Goal: Complete application form

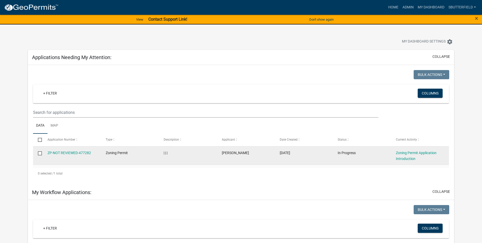
click at [77, 149] on datatable-body-cell "ZP-NOT REVIEWED-477282" at bounding box center [72, 155] width 58 height 19
click at [76, 151] on link "ZP-NOT REVIEWED-477282" at bounding box center [69, 153] width 43 height 4
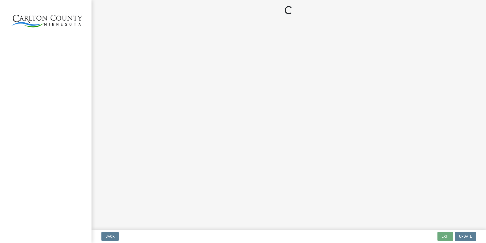
click at [76, 151] on div at bounding box center [46, 121] width 92 height 243
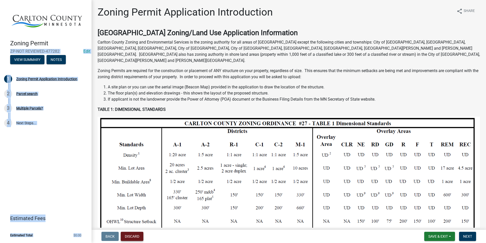
click at [128, 235] on button "Discard" at bounding box center [132, 235] width 23 height 9
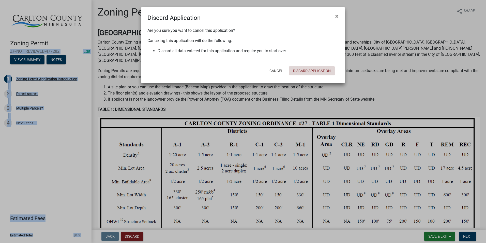
click at [317, 70] on button "Discard Application" at bounding box center [312, 70] width 46 height 9
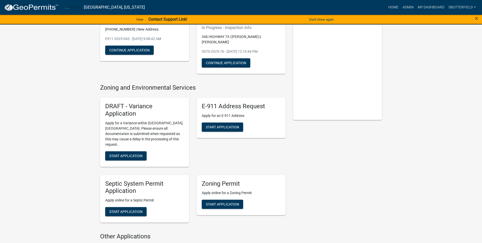
scroll to position [127, 0]
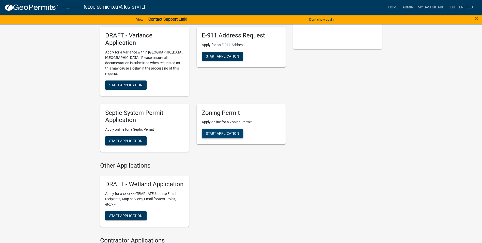
click at [223, 131] on span "Start Application" at bounding box center [222, 133] width 33 height 4
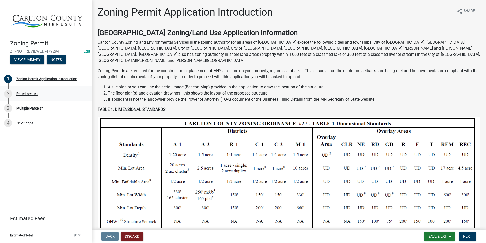
click at [23, 92] on div "Parcel search" at bounding box center [26, 94] width 21 height 4
drag, startPoint x: 470, startPoint y: 238, endPoint x: 467, endPoint y: 236, distance: 3.6
click at [467, 236] on span "Next" at bounding box center [467, 236] width 9 height 4
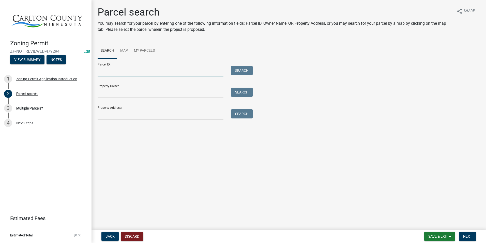
click at [112, 72] on input "Parcel ID:" at bounding box center [161, 71] width 126 height 10
type input "570101197"
click at [242, 70] on button "Search" at bounding box center [242, 70] width 22 height 9
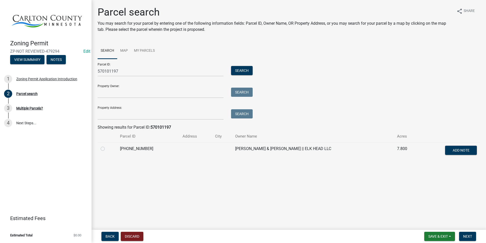
click at [107, 145] on label at bounding box center [107, 145] width 0 height 0
click at [107, 149] on input "radio" at bounding box center [108, 146] width 3 height 3
radio input "true"
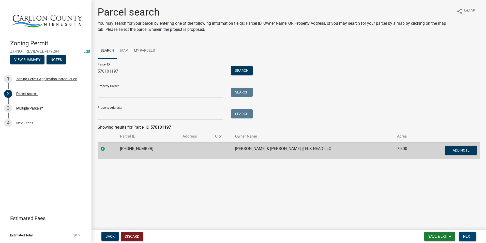
click at [469, 235] on span "Next" at bounding box center [467, 236] width 9 height 4
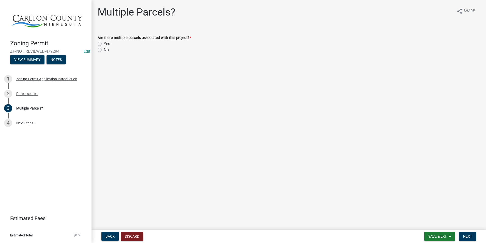
click at [104, 49] on label "No" at bounding box center [106, 50] width 5 height 6
click at [104, 49] on input "No" at bounding box center [105, 48] width 3 height 3
radio input "true"
click at [466, 236] on span "Next" at bounding box center [467, 236] width 9 height 4
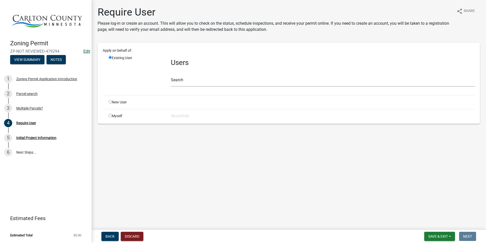
click at [87, 51] on link "Edit" at bounding box center [86, 51] width 7 height 5
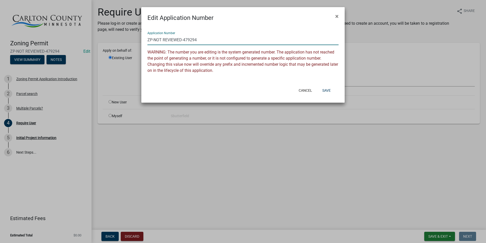
click at [204, 39] on input "ZP-NOT REVIEWED-479294" at bounding box center [242, 40] width 191 height 10
click at [327, 90] on button "Save" at bounding box center [326, 90] width 17 height 9
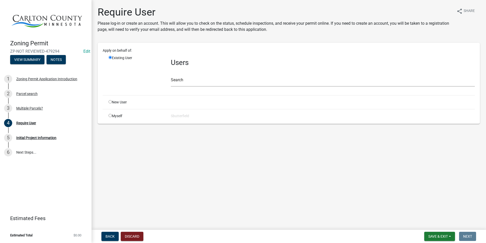
click at [110, 115] on input "radio" at bounding box center [110, 115] width 3 height 3
radio input "true"
radio input "false"
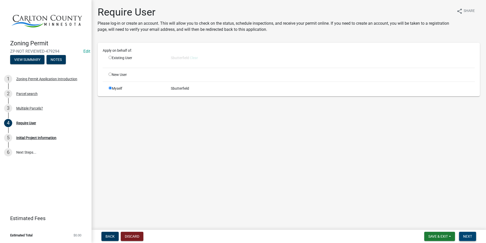
click at [470, 234] on span "Next" at bounding box center [467, 236] width 9 height 4
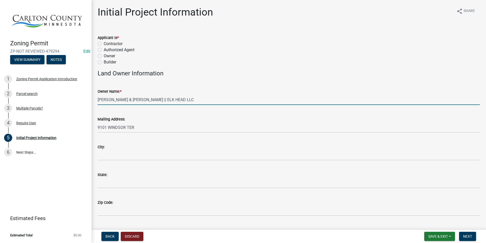
drag, startPoint x: 193, startPoint y: 99, endPoint x: 94, endPoint y: 99, distance: 99.2
click at [94, 99] on div "Owner Name: * NEUBAUER, ROGER & TAMARA || ELK HEAD LLC" at bounding box center [289, 93] width 390 height 24
type input "Brendan Larson"
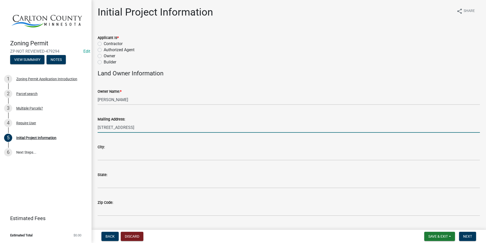
type input "15505 45th Avenue N"
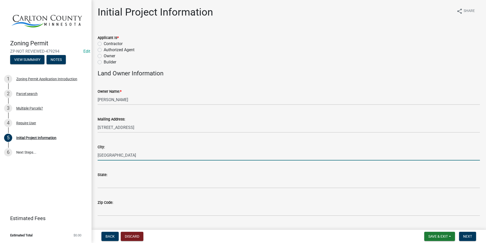
type input "Plymouth"
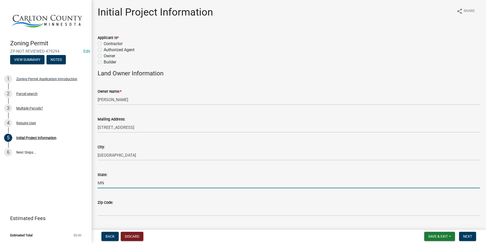
type input "MN"
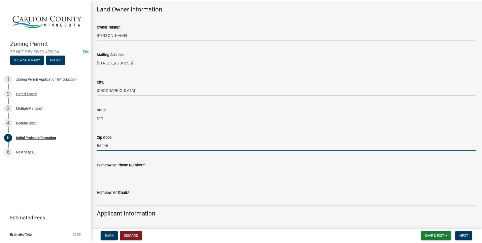
scroll to position [76, 0]
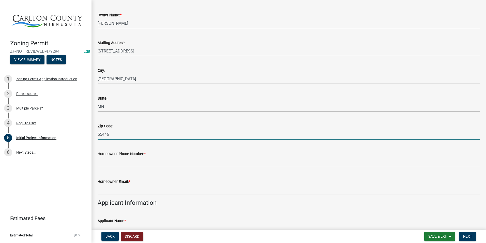
type input "55446"
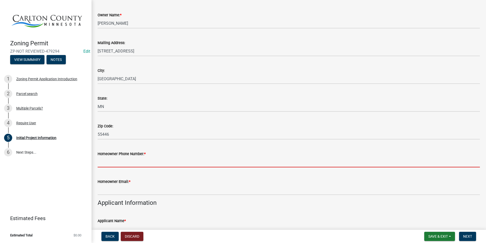
click at [139, 163] on input "Homeowner Phone Number: *" at bounding box center [289, 162] width 382 height 10
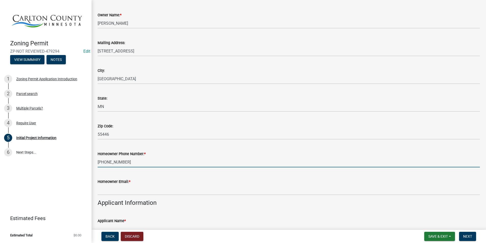
type input "218-760-0807"
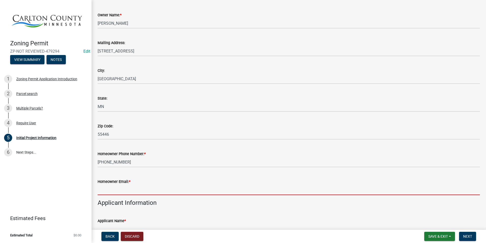
click at [106, 184] on input "Homeowner Email: *" at bounding box center [289, 189] width 382 height 10
click at [131, 234] on button "Discard" at bounding box center [132, 235] width 23 height 9
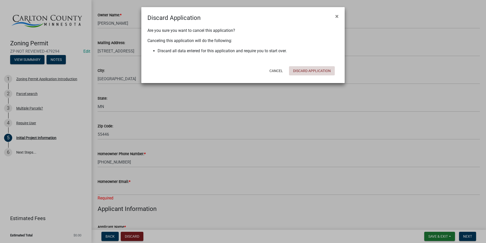
click at [314, 70] on button "Discard Application" at bounding box center [312, 70] width 46 height 9
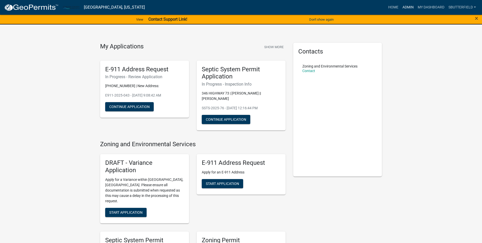
click at [406, 8] on link "Admin" at bounding box center [408, 8] width 15 height 10
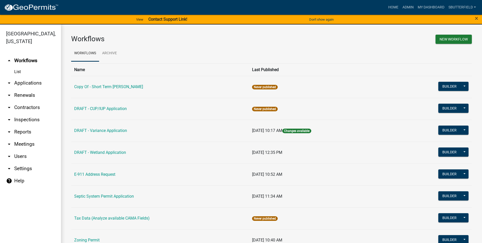
click at [37, 84] on link "arrow_drop_down Applications" at bounding box center [30, 83] width 61 height 12
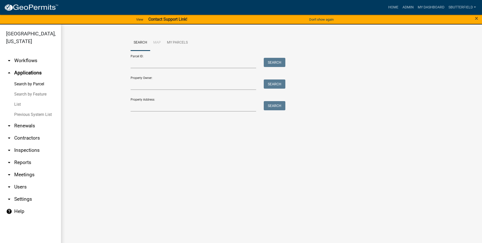
click at [27, 103] on link "List" at bounding box center [30, 104] width 61 height 10
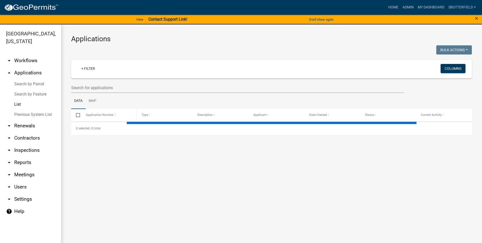
select select "1: 25"
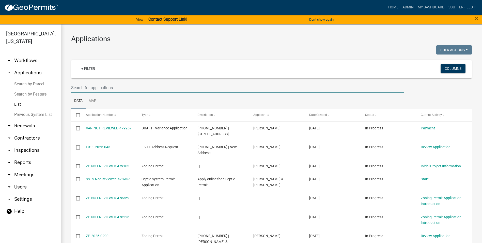
click at [103, 89] on input "text" at bounding box center [237, 87] width 333 height 10
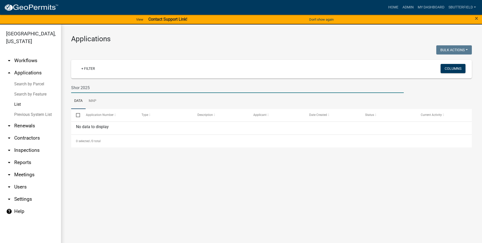
type input "Shor 2025"
